Goal: Task Accomplishment & Management: Use online tool/utility

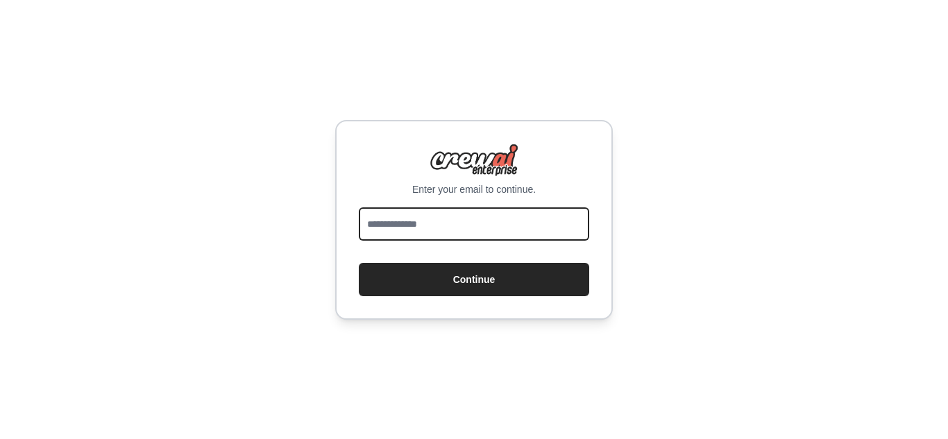
click at [433, 221] on input "email" at bounding box center [474, 224] width 231 height 33
type input "**********"
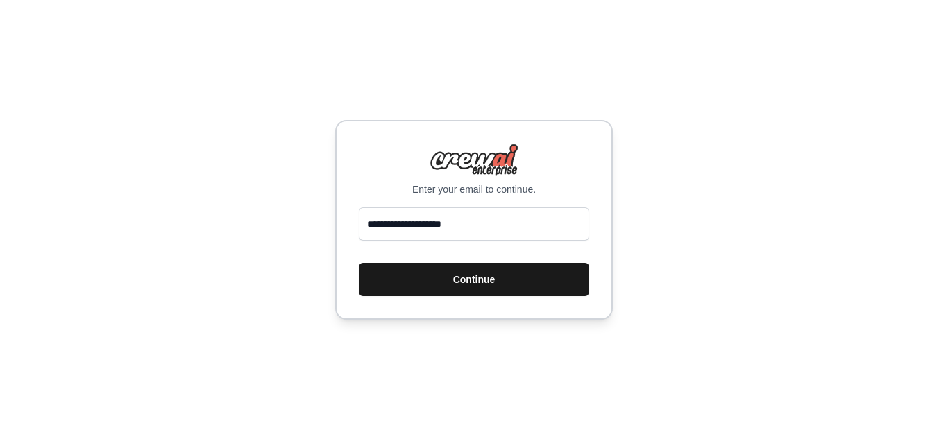
click at [460, 280] on button "Continue" at bounding box center [474, 279] width 231 height 33
click at [415, 283] on button "Continue" at bounding box center [474, 279] width 231 height 33
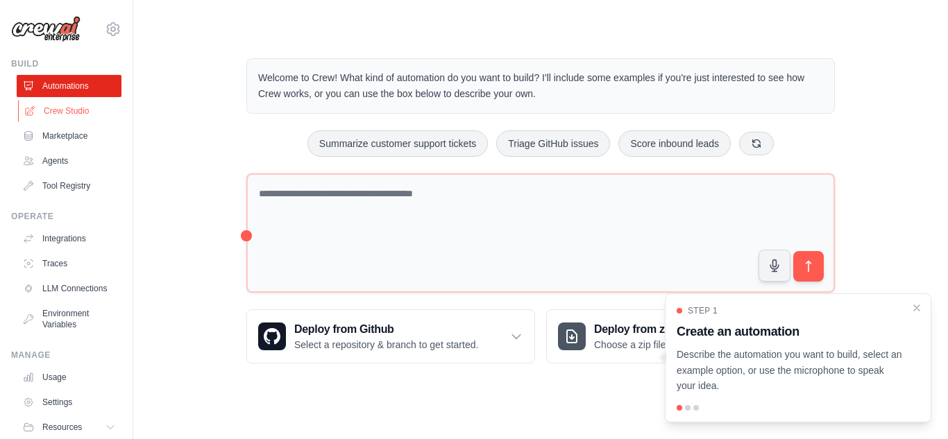
click at [58, 106] on link "Crew Studio" at bounding box center [70, 111] width 105 height 22
click at [917, 309] on icon "Close walkthrough" at bounding box center [917, 307] width 12 height 12
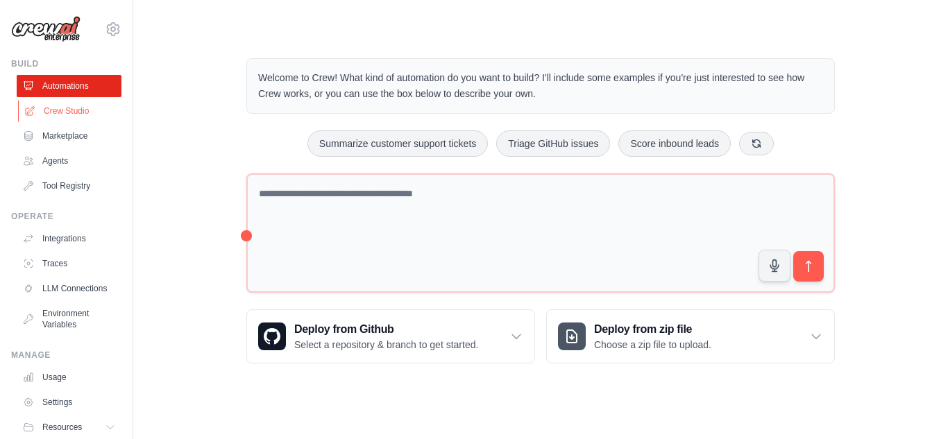
click at [54, 112] on link "Crew Studio" at bounding box center [70, 111] width 105 height 22
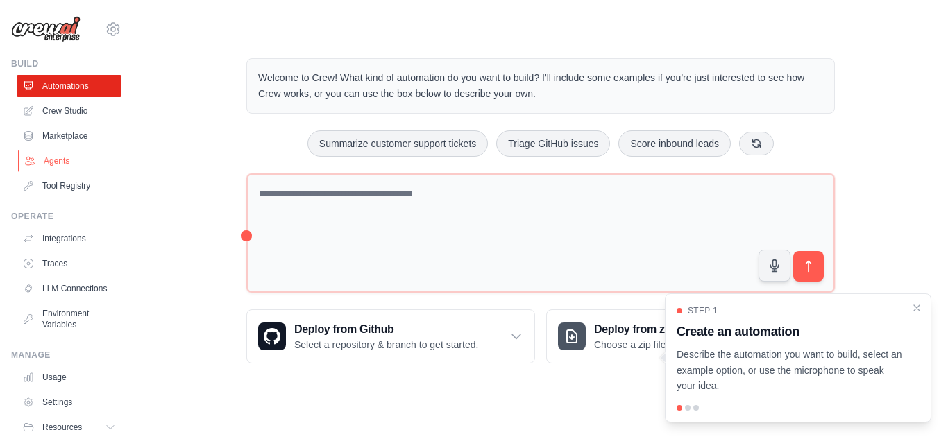
click at [58, 162] on link "Agents" at bounding box center [70, 161] width 105 height 22
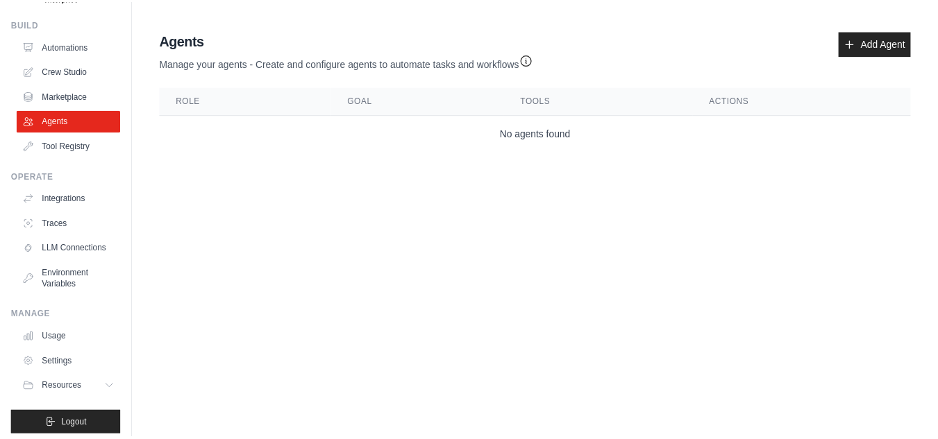
scroll to position [59, 0]
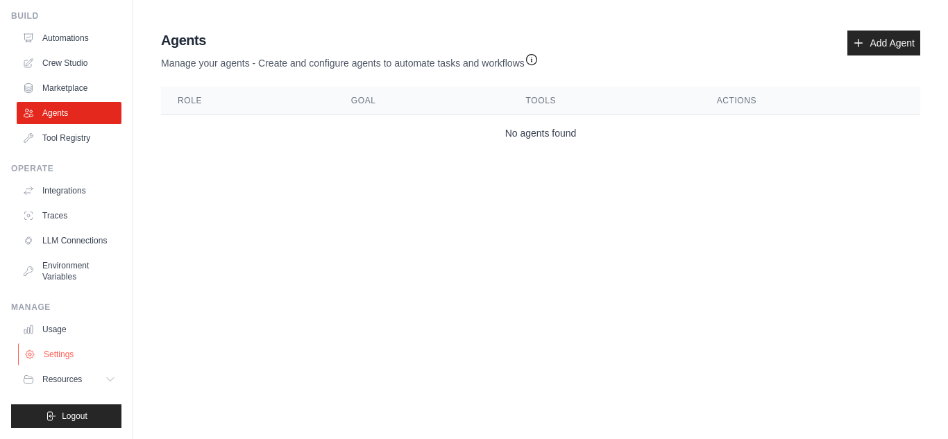
click at [57, 350] on link "Settings" at bounding box center [70, 355] width 105 height 22
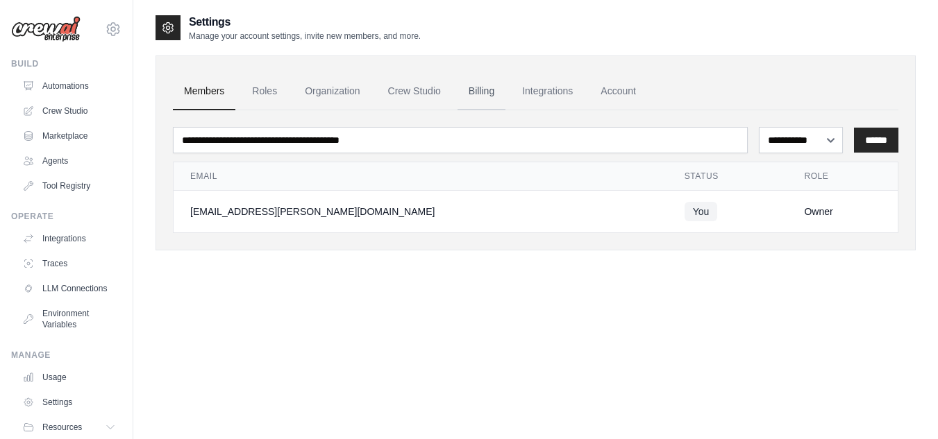
click at [479, 90] on link "Billing" at bounding box center [482, 91] width 48 height 37
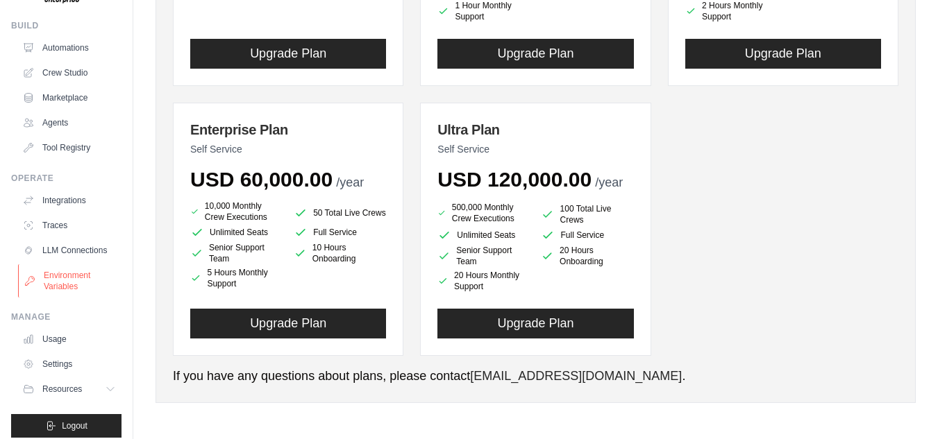
scroll to position [59, 0]
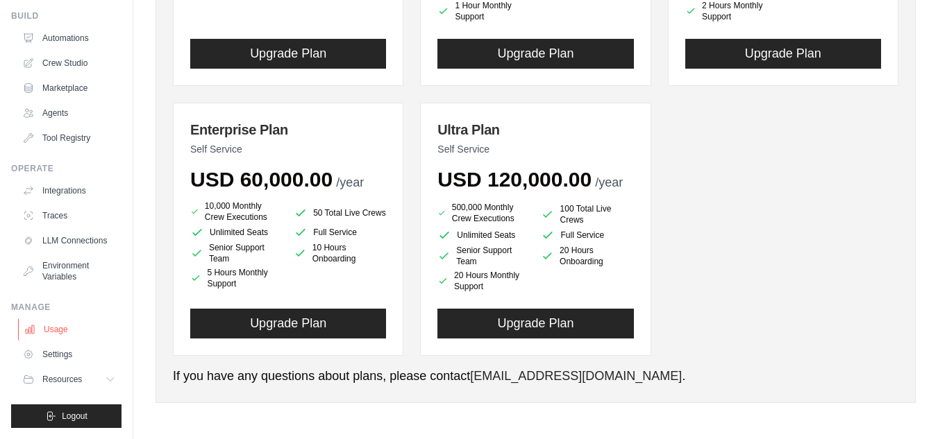
click at [53, 331] on link "Usage" at bounding box center [70, 330] width 105 height 22
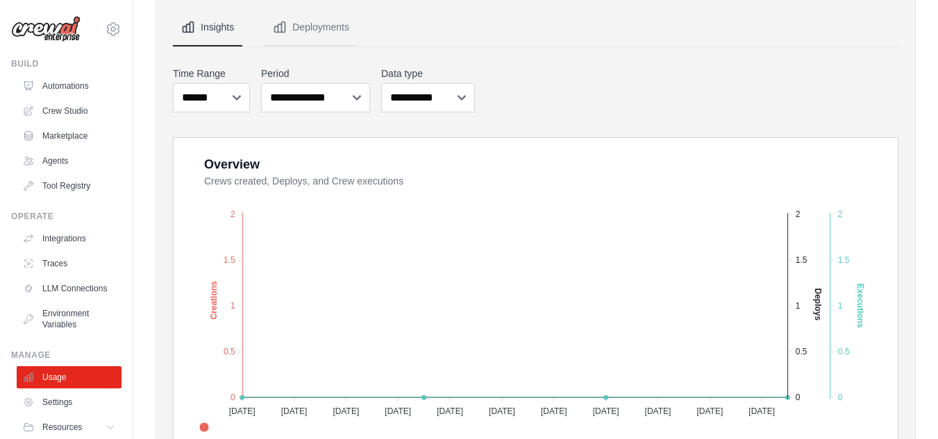
scroll to position [139, 0]
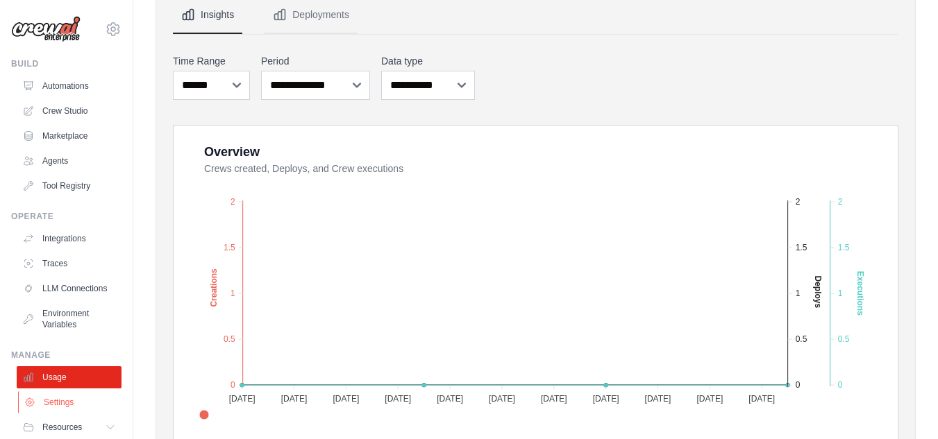
click at [47, 412] on link "Settings" at bounding box center [70, 403] width 105 height 22
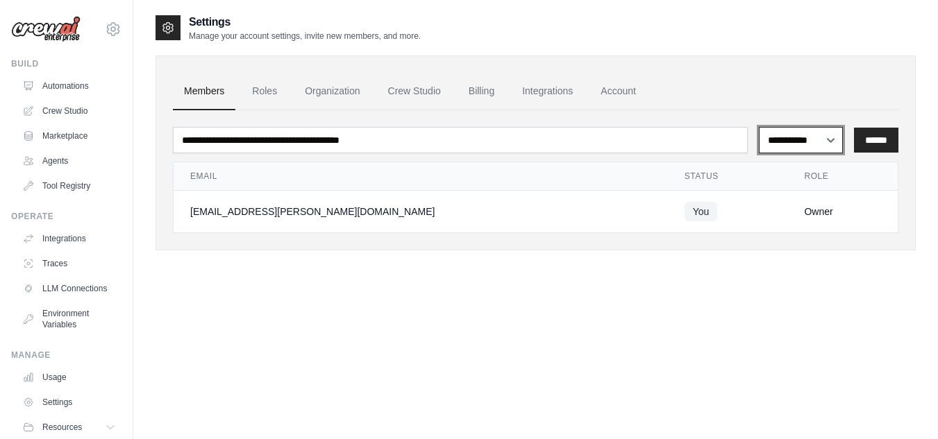
click at [821, 139] on select "**********" at bounding box center [801, 140] width 84 height 26
click at [402, 89] on link "Crew Studio" at bounding box center [414, 91] width 75 height 37
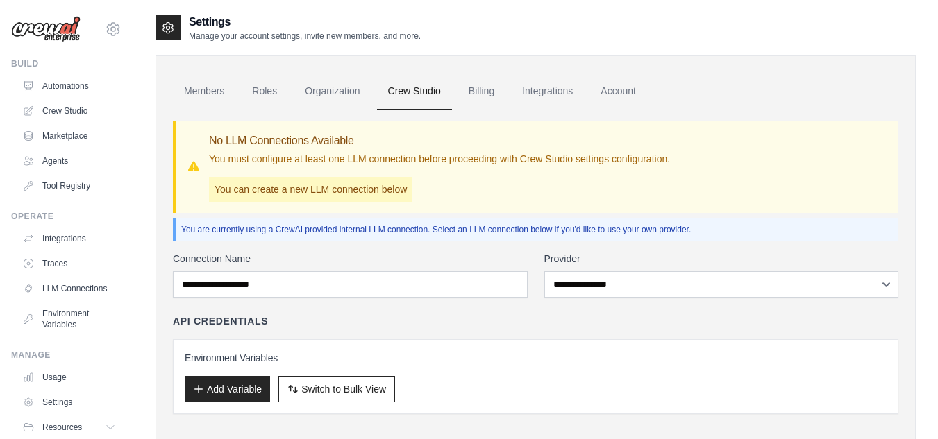
scroll to position [69, 0]
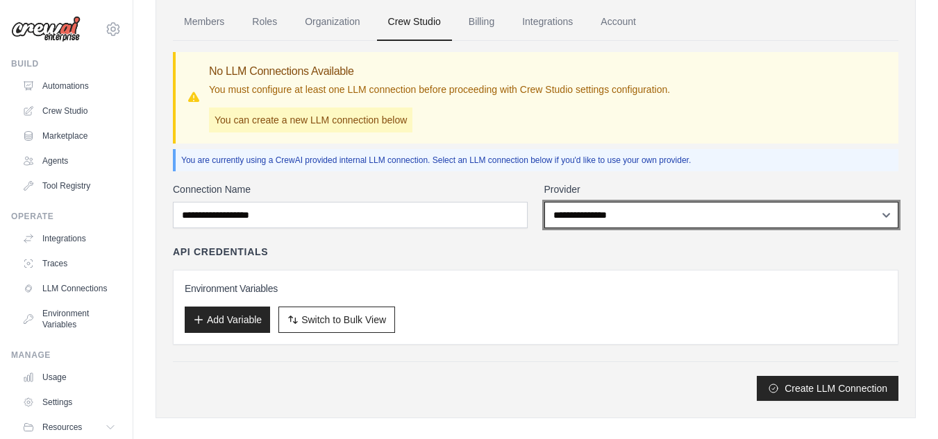
click at [667, 217] on select "**********" at bounding box center [721, 215] width 355 height 26
select select "******"
click at [544, 202] on select "**********" at bounding box center [721, 215] width 355 height 26
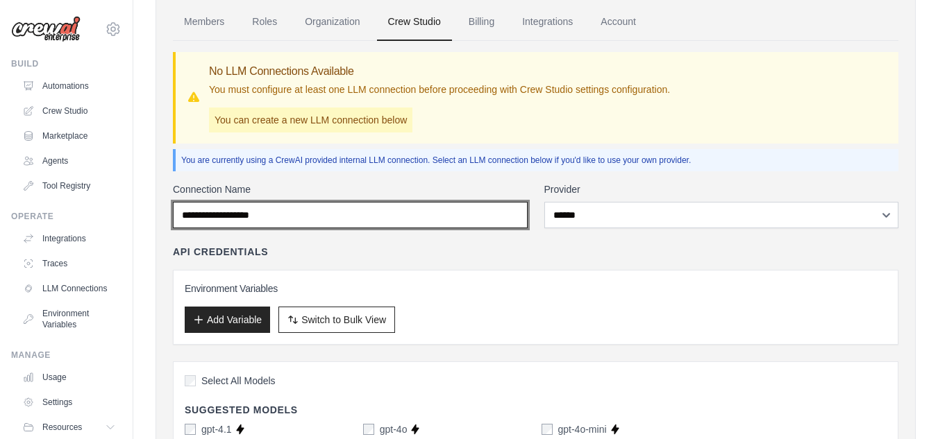
click at [374, 219] on input "Connection Name" at bounding box center [350, 215] width 355 height 26
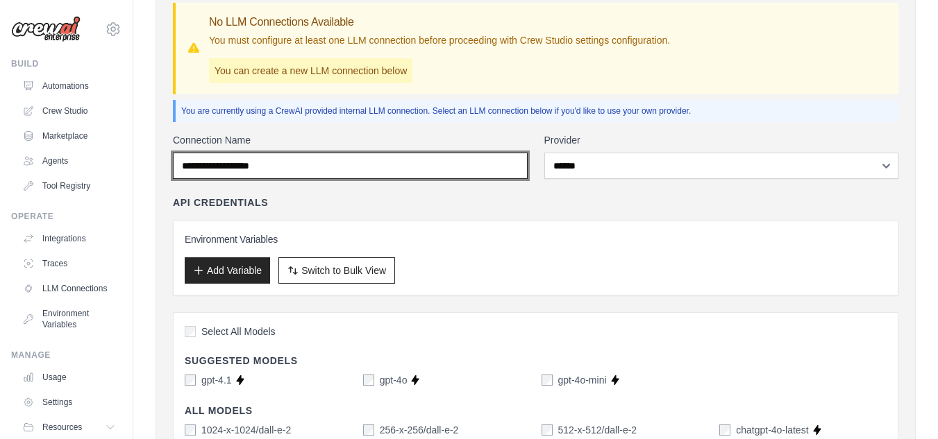
scroll to position [0, 0]
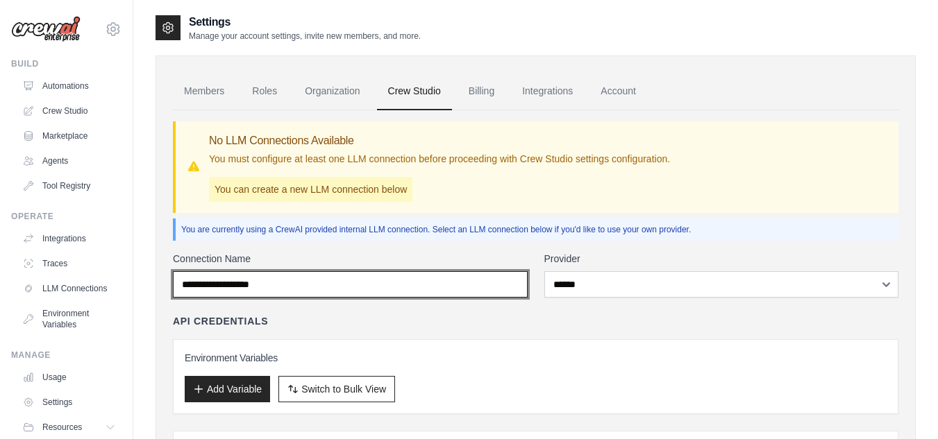
click at [469, 294] on input "Connection Name" at bounding box center [350, 284] width 355 height 26
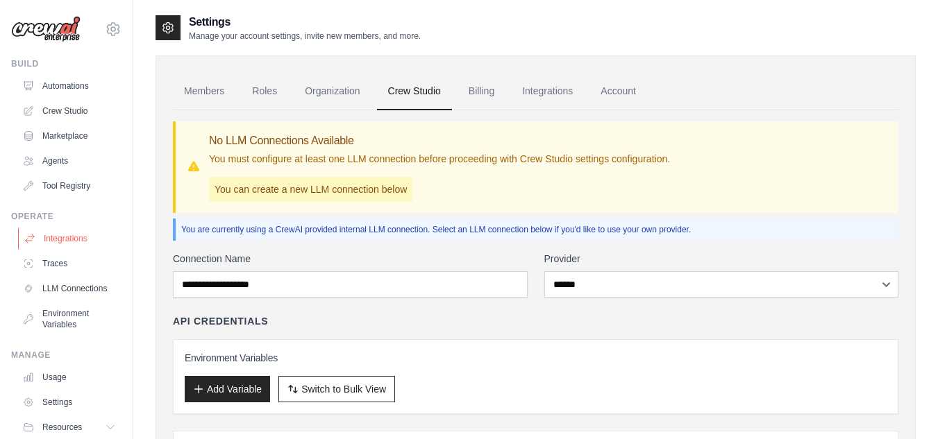
click at [63, 241] on link "Integrations" at bounding box center [70, 239] width 105 height 22
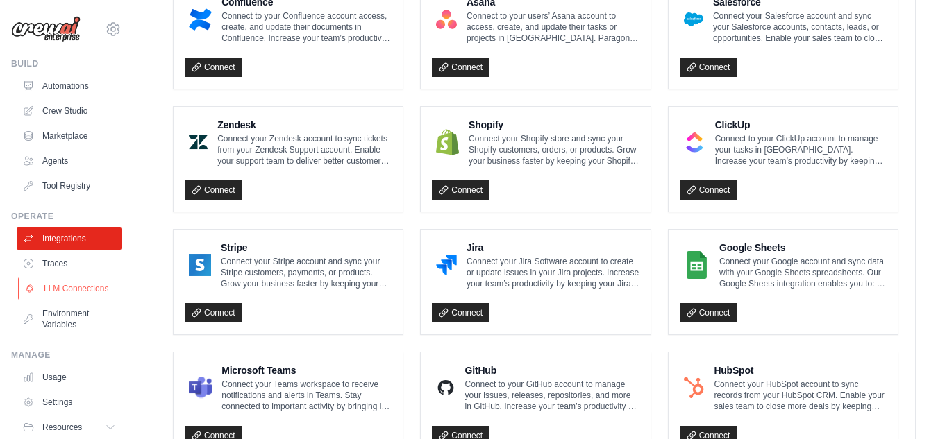
scroll to position [59, 0]
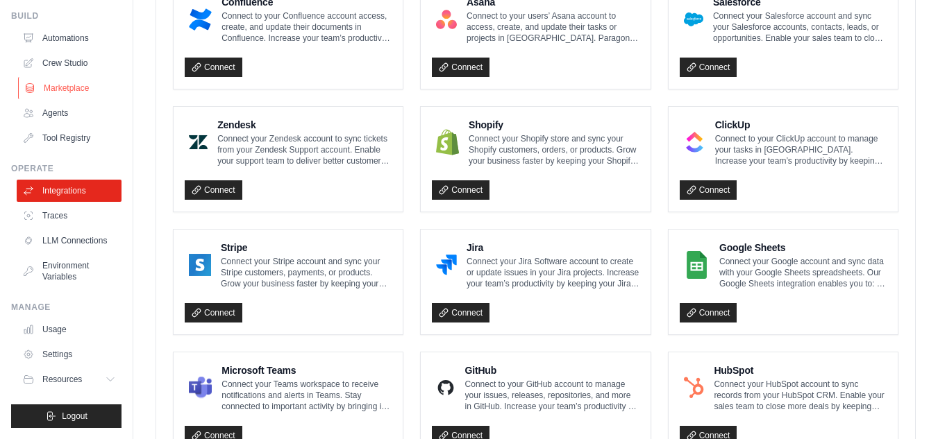
click at [60, 77] on link "Marketplace" at bounding box center [70, 88] width 105 height 22
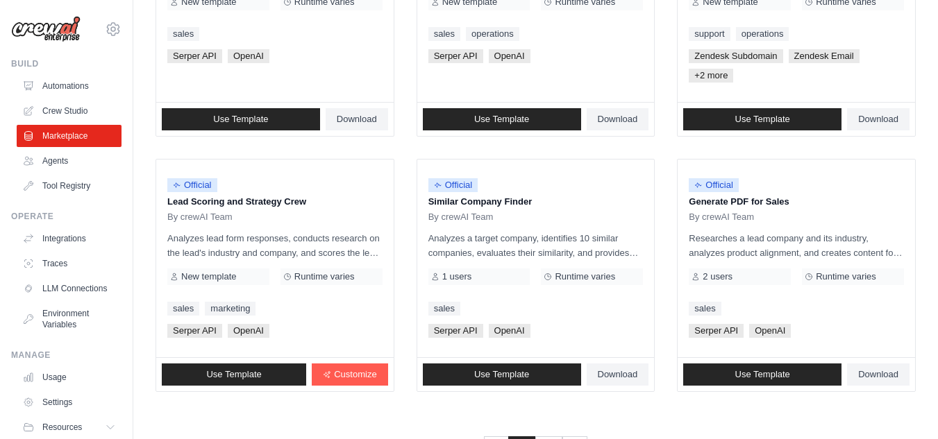
scroll to position [886, 0]
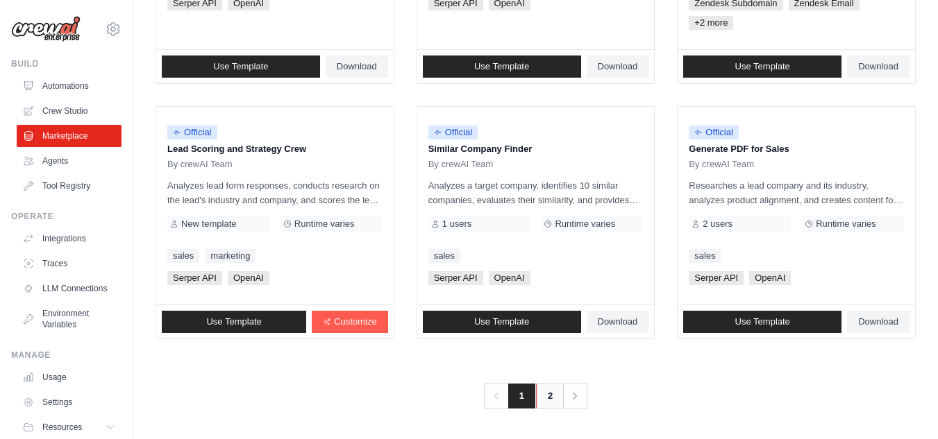
click at [546, 396] on link "2" at bounding box center [550, 396] width 28 height 25
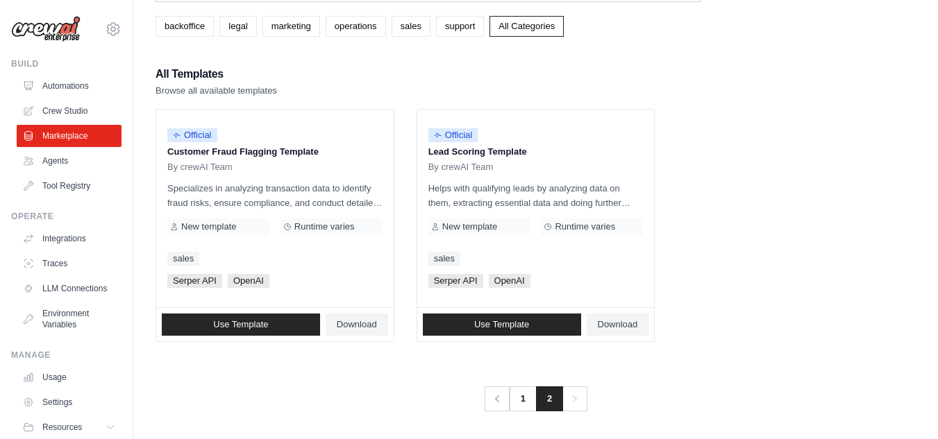
scroll to position [81, 0]
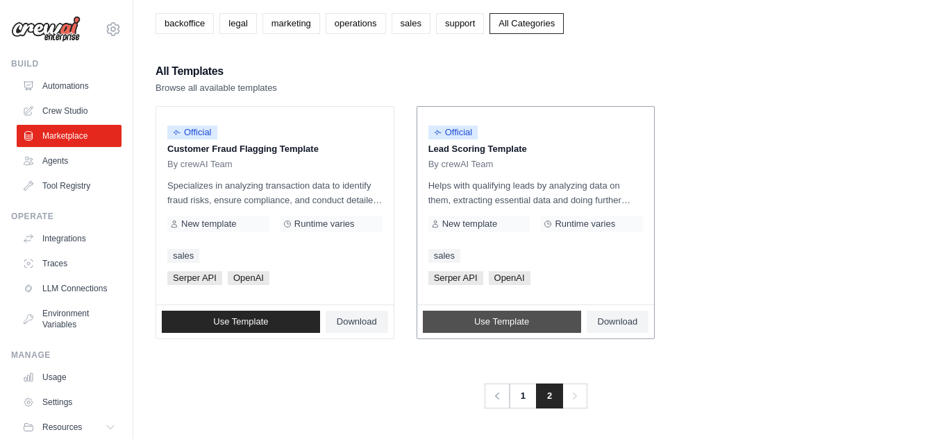
click at [511, 327] on span "Use Template" at bounding box center [501, 322] width 55 height 11
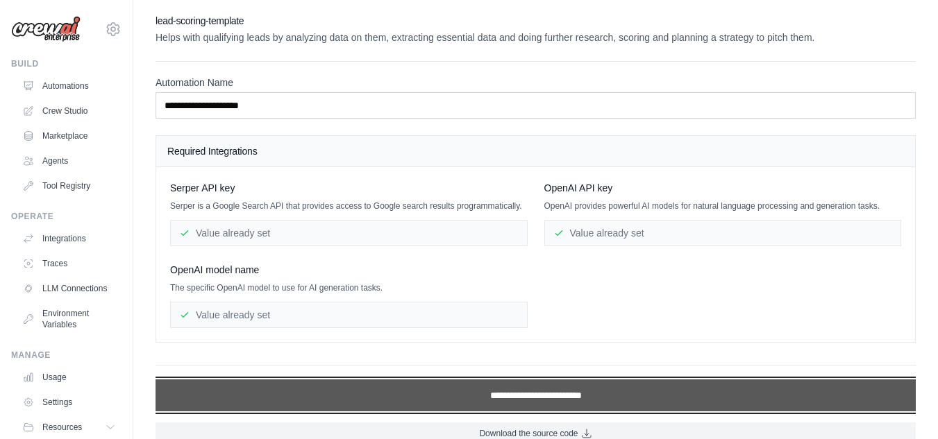
click at [530, 399] on input "**********" at bounding box center [536, 396] width 760 height 32
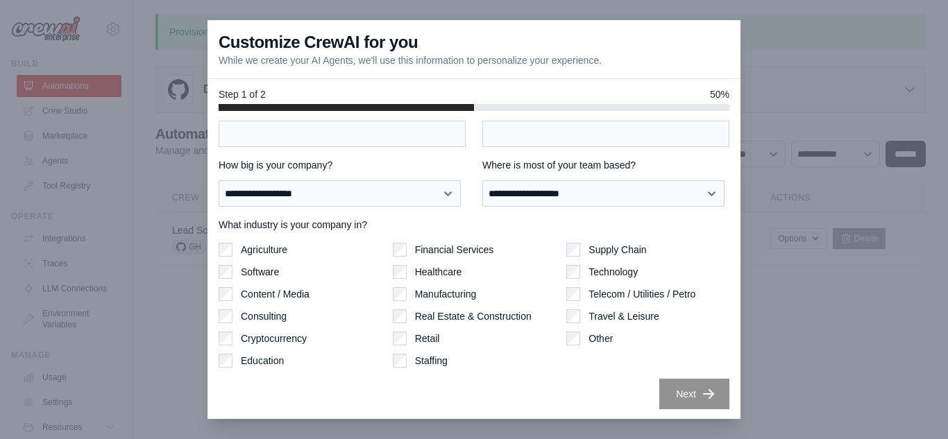
scroll to position [90, 0]
click at [176, 151] on div at bounding box center [474, 219] width 948 height 439
click at [730, 22] on div "Customize CrewAI for you While we create your AI Agents, we'll use this informa…" at bounding box center [474, 49] width 533 height 59
